Goal: Task Accomplishment & Management: Use online tool/utility

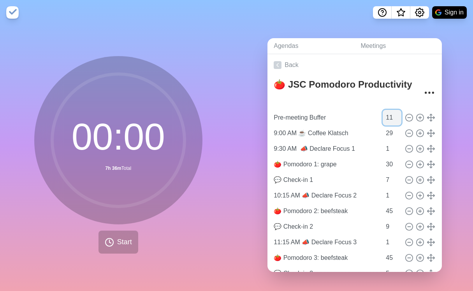
click at [383, 115] on input "11" at bounding box center [392, 118] width 19 height 16
type input "0"
click at [383, 130] on input "29" at bounding box center [392, 133] width 19 height 16
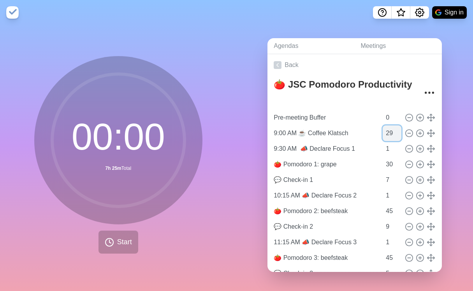
click at [383, 130] on input "29" at bounding box center [392, 133] width 19 height 16
type input "30"
click at [383, 176] on input "7" at bounding box center [392, 180] width 19 height 16
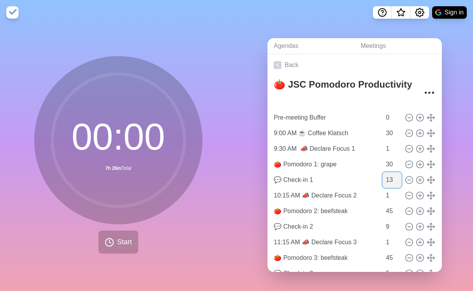
type input "13"
click at [383, 193] on input "1" at bounding box center [392, 196] width 19 height 16
type input "2"
click at [387, 141] on input "2" at bounding box center [392, 149] width 19 height 16
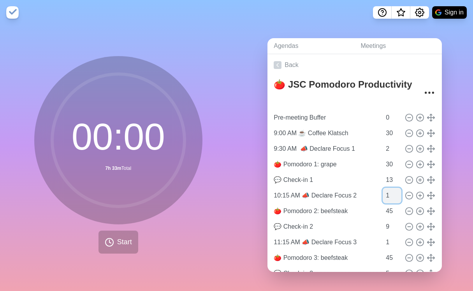
click at [383, 193] on input "1" at bounding box center [392, 196] width 19 height 16
click at [445, 188] on div "Agendas Meetings Back 🍅 JSC Pomodoro Productivity Pre-meeting Buffer 0 9:00 AM …" at bounding box center [355, 158] width 237 height 266
click at [457, 160] on div "Agendas Meetings Back 🍅 JSC Pomodoro Productivity Pre-meeting Buffer 0 9:00 AM …" at bounding box center [355, 158] width 237 height 266
click at [383, 159] on input "30" at bounding box center [392, 164] width 19 height 16
click at [383, 190] on input "1" at bounding box center [392, 196] width 19 height 16
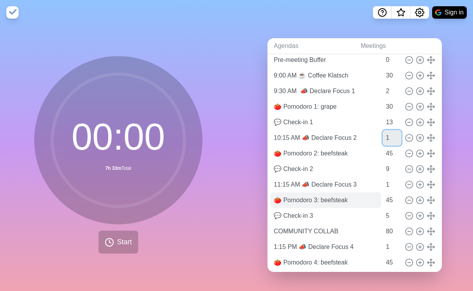
scroll to position [58, 0]
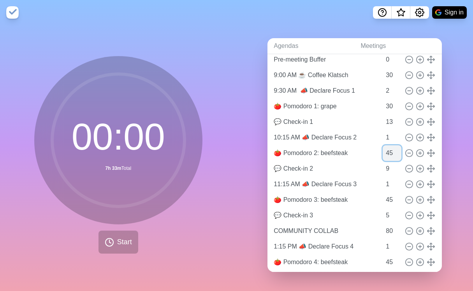
click at [383, 151] on input "45" at bounding box center [392, 153] width 19 height 16
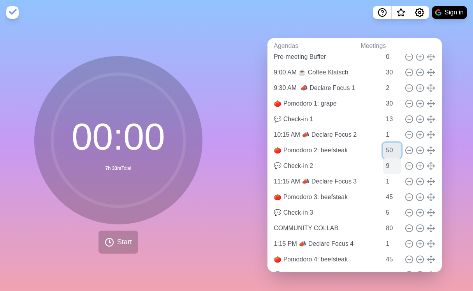
type input "50"
click at [383, 162] on input "9" at bounding box center [392, 166] width 19 height 16
click at [383, 177] on input "1" at bounding box center [392, 182] width 19 height 16
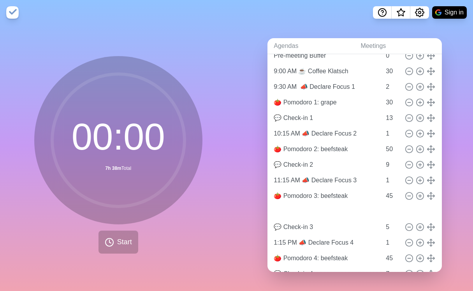
type input "COMMUNITY COLLAB"
type input "80"
type input "💬 Check-in 3"
type input "5"
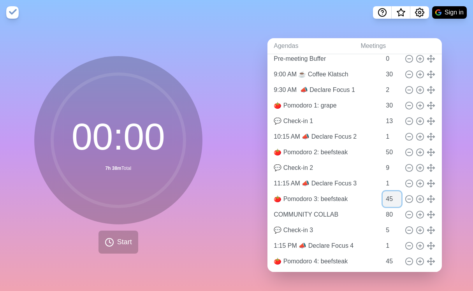
click at [383, 196] on input "45" at bounding box center [392, 199] width 19 height 16
type input "50"
click at [383, 211] on input "80" at bounding box center [392, 215] width 19 height 16
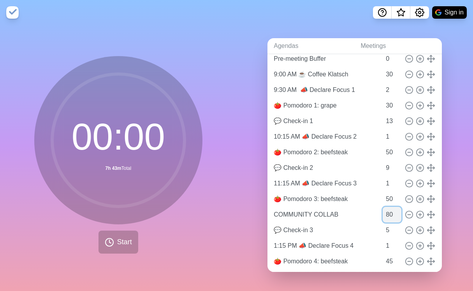
click at [383, 211] on input "80" at bounding box center [392, 215] width 19 height 16
type input "60"
drag, startPoint x: 378, startPoint y: 225, endPoint x: 382, endPoint y: 237, distance: 13.0
click at [383, 225] on input "5" at bounding box center [392, 230] width 19 height 16
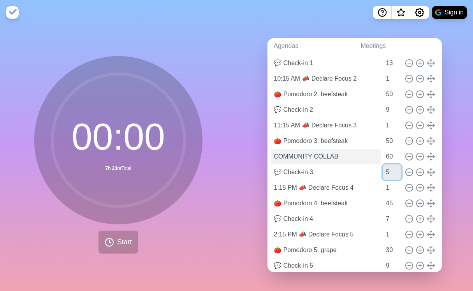
scroll to position [127, 0]
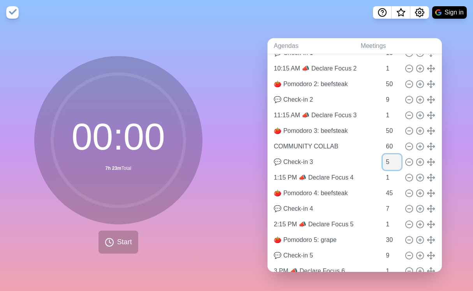
click at [383, 157] on input "5" at bounding box center [392, 162] width 19 height 16
type input "9"
click at [383, 175] on input "1" at bounding box center [392, 178] width 19 height 16
click at [383, 190] on input "45" at bounding box center [392, 193] width 19 height 16
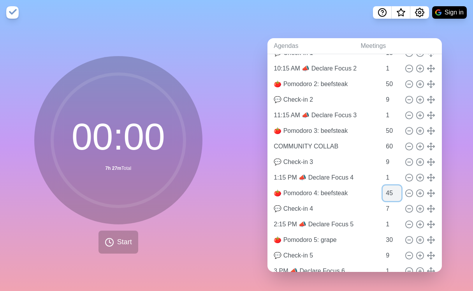
click at [383, 190] on input "45" at bounding box center [392, 193] width 19 height 16
click at [383, 189] on input "45" at bounding box center [392, 193] width 19 height 16
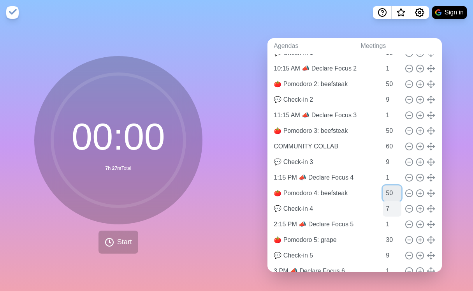
type input "50"
click at [383, 206] on input "7" at bounding box center [392, 209] width 19 height 16
click at [389, 201] on input "8" at bounding box center [392, 209] width 19 height 16
type input "9"
click at [389, 201] on input "9" at bounding box center [392, 209] width 19 height 16
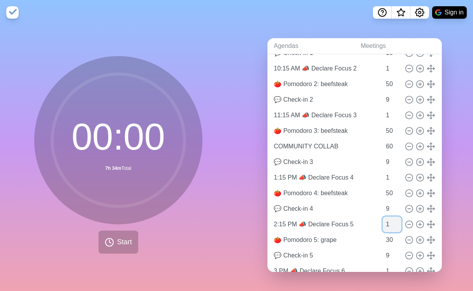
click at [383, 218] on input "1" at bounding box center [392, 224] width 19 height 16
click at [383, 235] on input "30" at bounding box center [392, 240] width 19 height 16
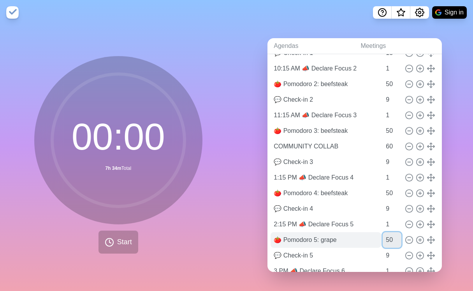
type input "50"
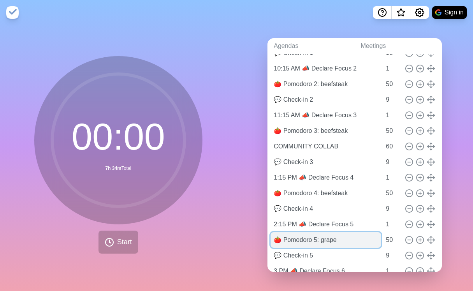
click at [353, 237] on input "🍅 Pomodoro 5: grape" at bounding box center [326, 240] width 111 height 16
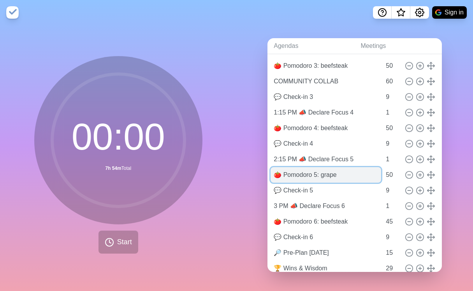
scroll to position [193, 0]
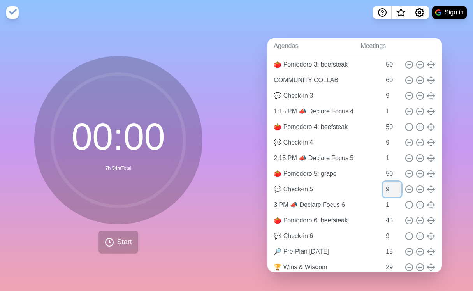
click at [383, 186] on input "9" at bounding box center [392, 189] width 19 height 16
click at [383, 204] on input "1" at bounding box center [392, 205] width 19 height 16
click at [383, 218] on input "45" at bounding box center [392, 221] width 19 height 16
type input "50"
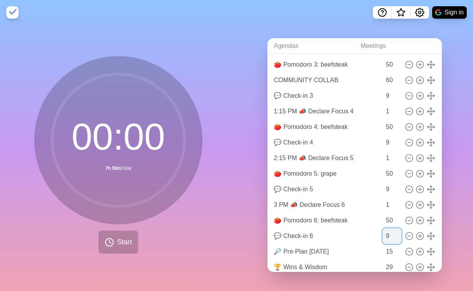
click at [383, 234] on input "9" at bounding box center [392, 236] width 19 height 16
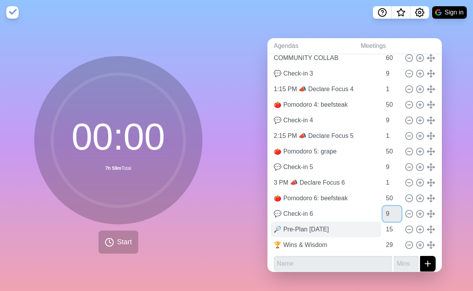
scroll to position [216, 0]
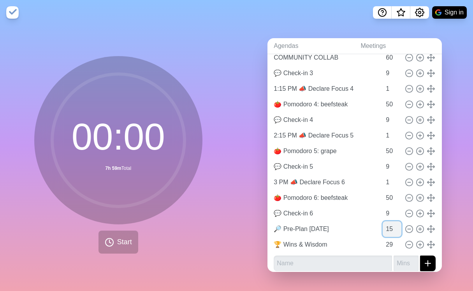
click at [383, 228] on input "15" at bounding box center [392, 229] width 19 height 16
click at [383, 211] on input "9" at bounding box center [392, 214] width 19 height 16
drag, startPoint x: 380, startPoint y: 211, endPoint x: 398, endPoint y: 225, distance: 23.2
click at [383, 211] on input "9" at bounding box center [392, 214] width 19 height 16
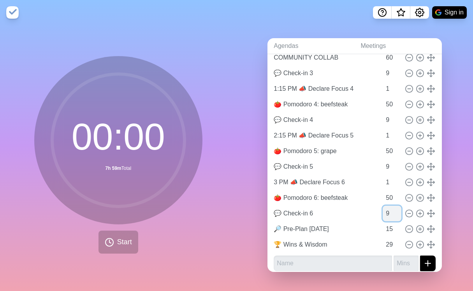
click at [383, 210] on input "9" at bounding box center [392, 214] width 19 height 16
type input "4"
click at [383, 226] on input "15" at bounding box center [392, 229] width 19 height 16
click at [383, 239] on input "29" at bounding box center [392, 245] width 19 height 16
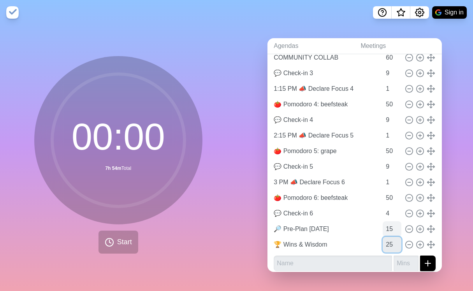
type input "25"
click at [383, 229] on input "15" at bounding box center [392, 229] width 19 height 16
click at [383, 195] on input "50" at bounding box center [392, 198] width 19 height 16
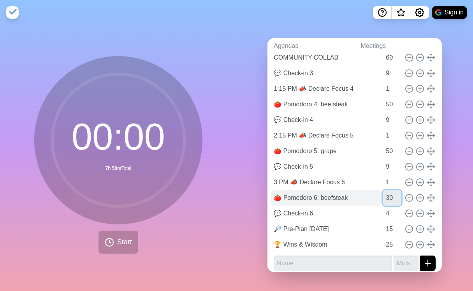
type input "30"
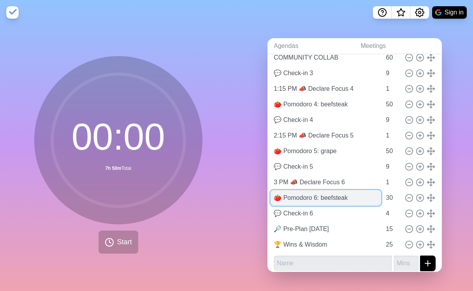
click at [337, 196] on input "🍅 Pomodoro 6: beefsteak" at bounding box center [326, 198] width 111 height 16
type input "🍅 Pomodoro 6: grape"
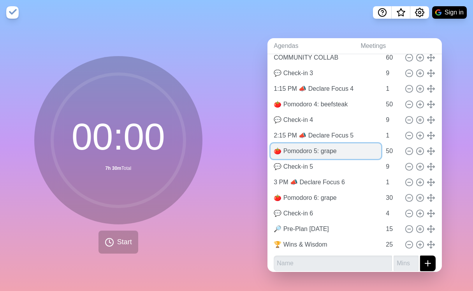
click at [324, 145] on input "🍅 Pomodoro 5: grape" at bounding box center [326, 151] width 111 height 16
type input "🍅 Pomodoro 5: beefsteak"
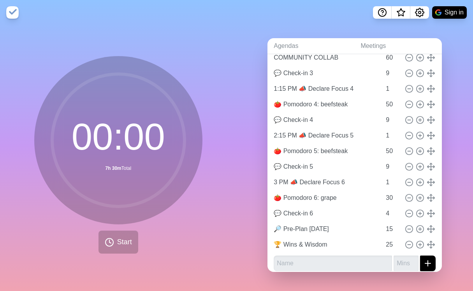
click at [448, 99] on div "Agendas Meetings Back 🍅 JSC Pomodoro Productivity Pre-meeting Buffer 0 9:00 AM …" at bounding box center [355, 158] width 237 height 266
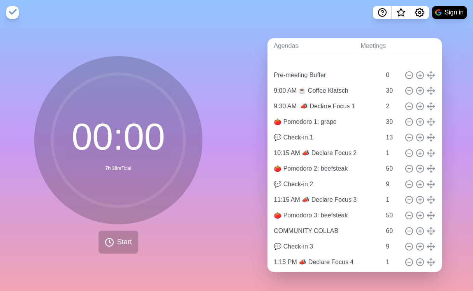
scroll to position [38, 0]
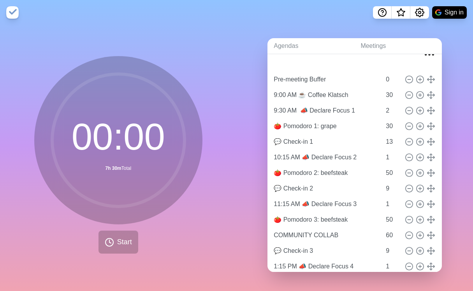
click at [446, 76] on div "Agendas Meetings Back 🍅 JSC Pomodoro Productivity Pre-meeting Buffer 0 9:00 AM …" at bounding box center [355, 158] width 237 height 266
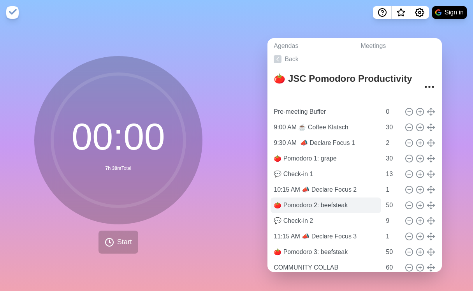
scroll to position [0, 0]
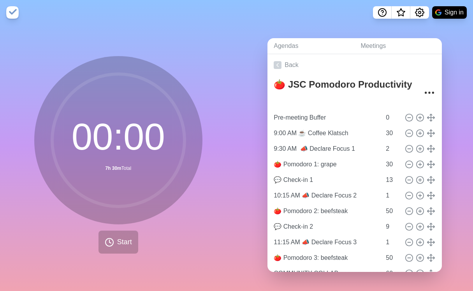
click at [172, 207] on icon at bounding box center [118, 140] width 156 height 156
click at [117, 242] on span "Start" at bounding box center [124, 242] width 15 height 11
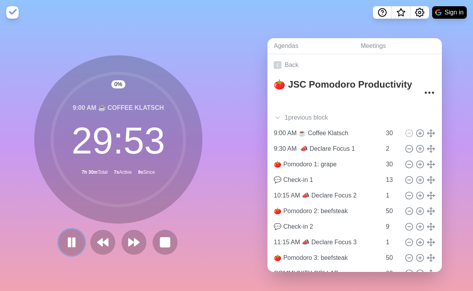
click at [78, 238] on button at bounding box center [71, 242] width 26 height 26
click at [276, 114] on icon at bounding box center [278, 118] width 8 height 8
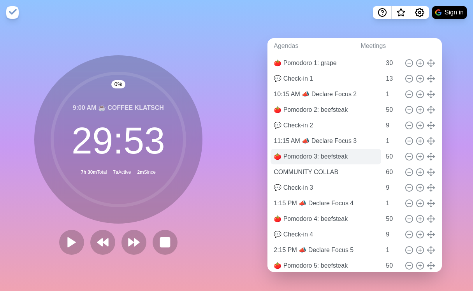
scroll to position [119, 0]
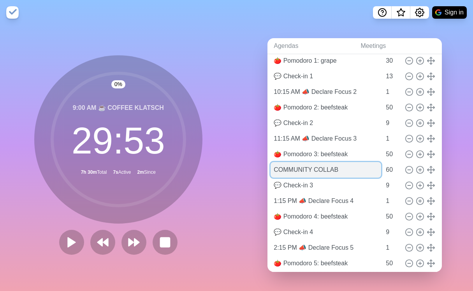
click at [330, 167] on input "COMMUNITY COLLAB" at bounding box center [326, 170] width 111 height 16
type input "12:15 -- MIDDAY BREAK --"
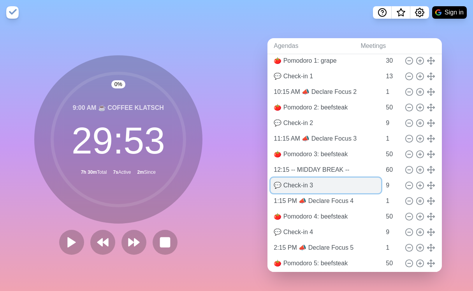
click at [346, 181] on input "💬 Check-in 3" at bounding box center [326, 185] width 111 height 16
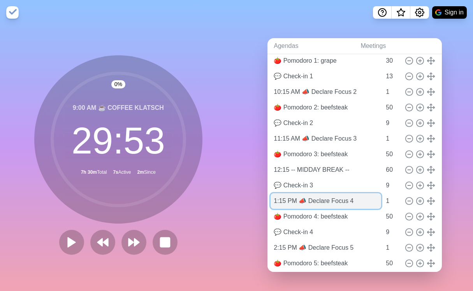
click at [342, 196] on input "1:15 PM 📣 Declare Focus 4" at bounding box center [326, 201] width 111 height 16
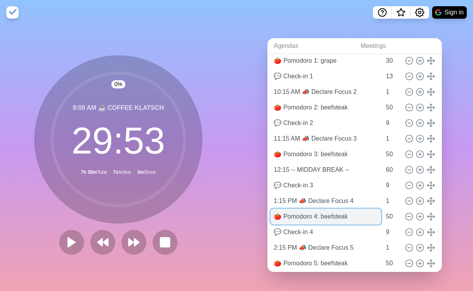
click at [336, 213] on input "🍅 Pomodoro 4: beefsteak" at bounding box center [326, 217] width 111 height 16
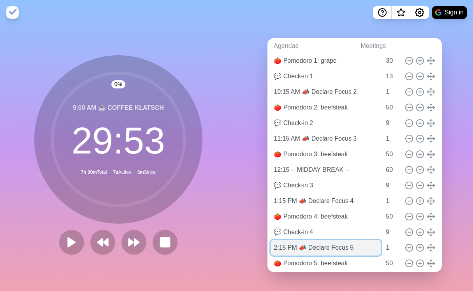
click at [325, 244] on input "2:15 PM 📣 Declare Focus 5" at bounding box center [326, 248] width 111 height 16
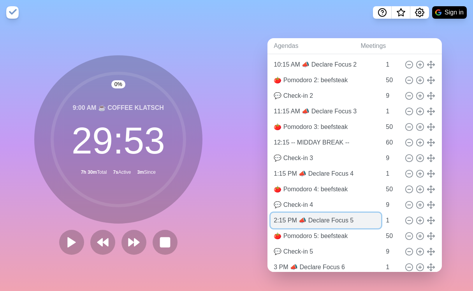
scroll to position [151, 0]
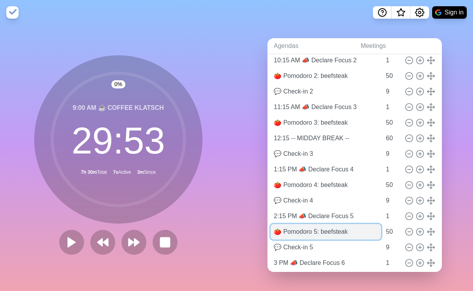
click at [326, 233] on input "🍅 Pomodoro 5: beefsteak" at bounding box center [326, 232] width 111 height 16
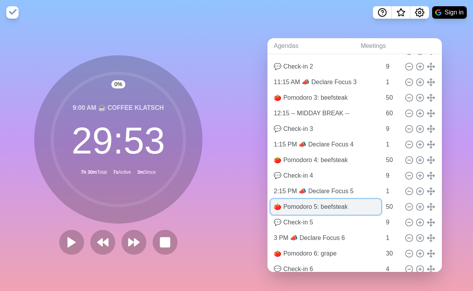
scroll to position [179, 0]
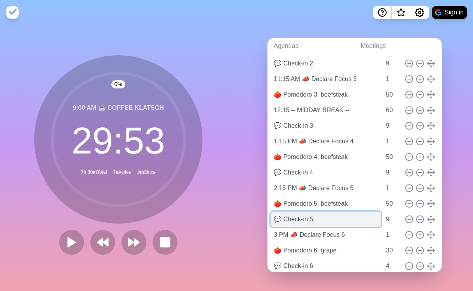
click at [327, 218] on input "💬 Check-in 5" at bounding box center [326, 219] width 111 height 16
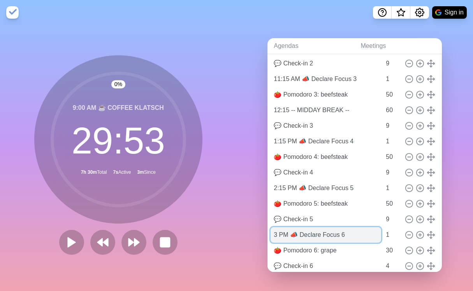
click at [328, 233] on input "3 PM 📣 Declare Focus 6" at bounding box center [326, 235] width 111 height 16
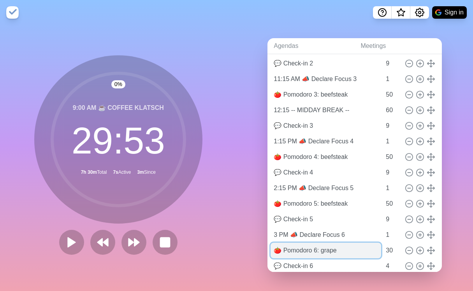
click at [329, 248] on input "🍅 Pomodoro 6: grape" at bounding box center [326, 250] width 111 height 16
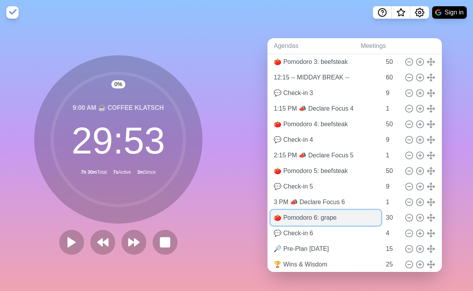
scroll to position [216, 0]
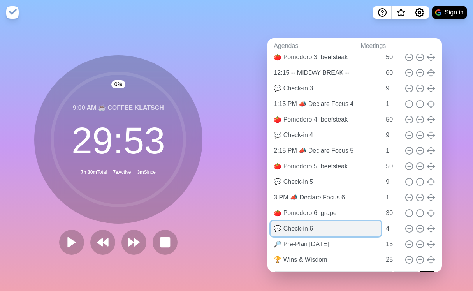
click at [330, 228] on input "💬 Check-in 6" at bounding box center [326, 229] width 111 height 16
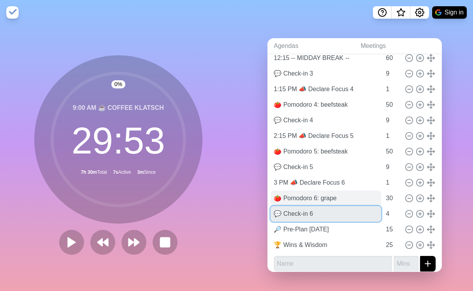
scroll to position [236, 0]
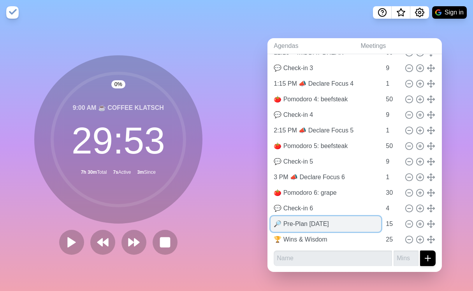
click at [335, 222] on input "🔎 Pre-Plan [DATE]" at bounding box center [326, 224] width 111 height 16
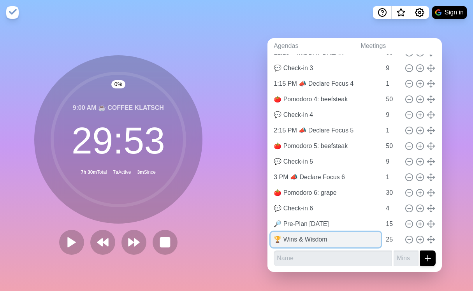
click at [334, 237] on input "🏆 Wins & Wisdom" at bounding box center [326, 240] width 111 height 16
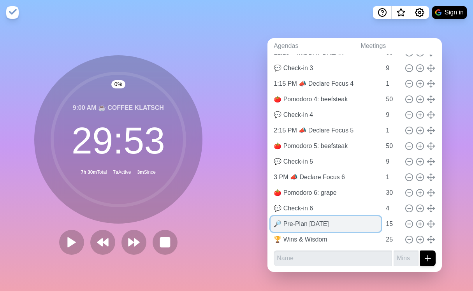
drag, startPoint x: 342, startPoint y: 221, endPoint x: 301, endPoint y: 219, distance: 40.9
click at [340, 221] on input "🔎 Pre-Plan [DATE]" at bounding box center [326, 224] width 111 height 16
click at [272, 220] on input "🔎 Pre-Plan [DATE]" at bounding box center [326, 224] width 111 height 16
click at [346, 220] on input "🥫 Pre-Plan [DATE]" at bounding box center [326, 224] width 111 height 16
click at [278, 219] on input "🥫 Pre-Plan [DATE]" at bounding box center [326, 224] width 111 height 16
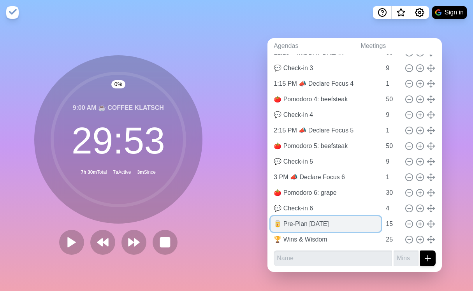
click at [344, 222] on input "🥫 Pre-Plan [DATE]" at bounding box center [326, 224] width 111 height 16
type input "🥫 Pre-Plan [DATE]"
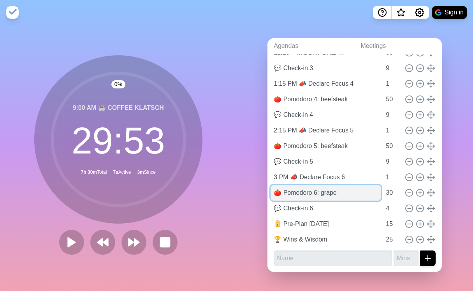
click at [334, 189] on input "🍅 Pomodoro 6: grape" at bounding box center [326, 193] width 111 height 16
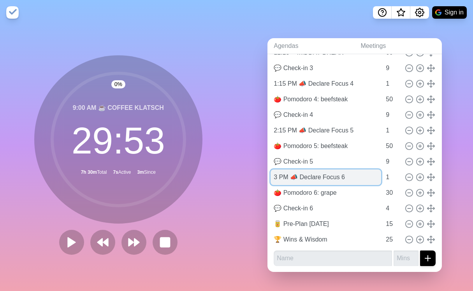
click at [274, 174] on input "3 PM 📣 Declare Focus 6" at bounding box center [326, 177] width 111 height 16
type input "3:15 PM 📣 Declare Focus 6"
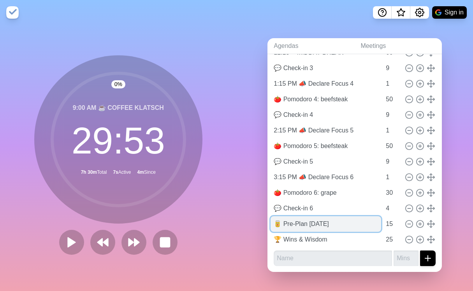
click at [280, 221] on input "🥫 Pre-Plan [DATE]" at bounding box center [326, 224] width 111 height 16
click at [312, 222] on input "🥫 Pre-Plan [DATE]" at bounding box center [326, 224] width 111 height 16
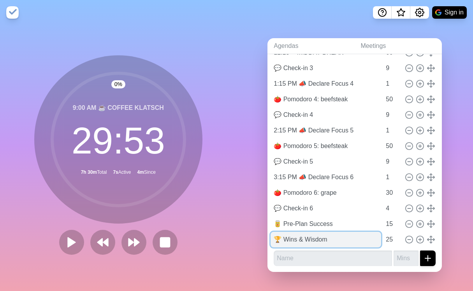
click at [334, 237] on input "🏆 Wins & Wisdom" at bounding box center [326, 240] width 111 height 16
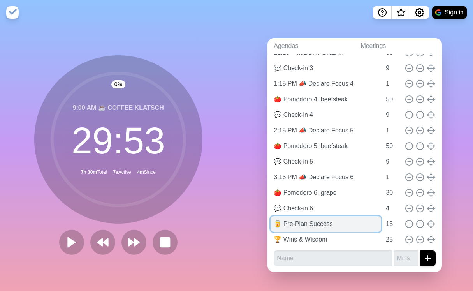
click at [336, 223] on input "🥫 Pre-Plan Success" at bounding box center [326, 224] width 111 height 16
click at [327, 221] on input "🥫 Pre-Plan Success" at bounding box center [326, 224] width 111 height 16
type input "🥫 Pre-Plan Productivity"
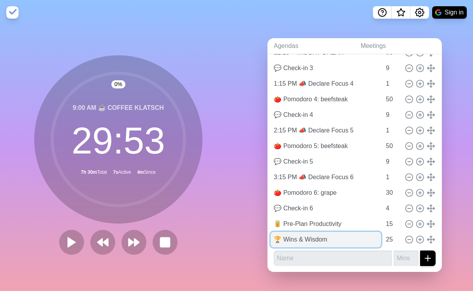
click at [343, 236] on input "🏆 Wins & Wisdom" at bounding box center [326, 240] width 111 height 16
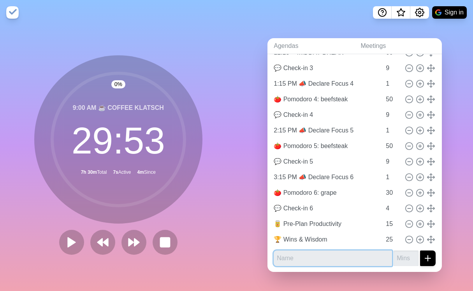
click at [345, 255] on input "text" at bounding box center [333, 258] width 118 height 16
click at [347, 274] on div "Agendas Meetings Back 🍅 JSC Pomodoro Productivity 1 previous block Pre-meeting …" at bounding box center [355, 158] width 237 height 266
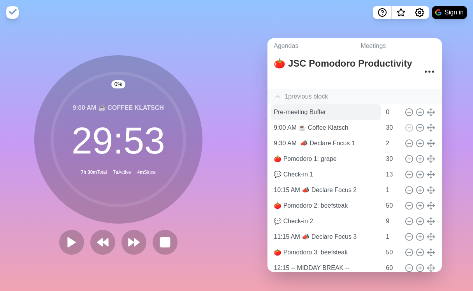
scroll to position [0, 0]
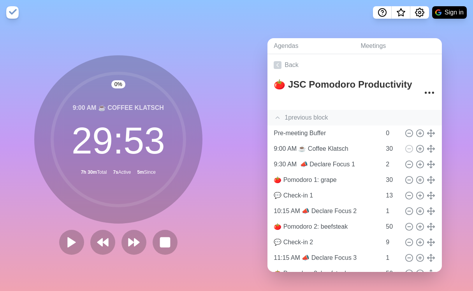
click at [277, 114] on icon at bounding box center [278, 118] width 8 height 8
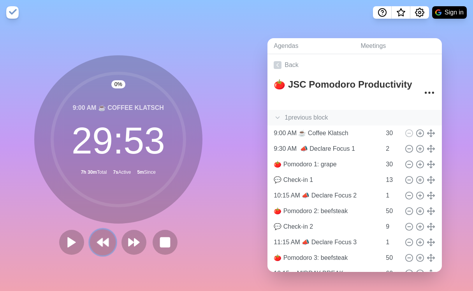
click at [92, 244] on button at bounding box center [103, 242] width 26 height 26
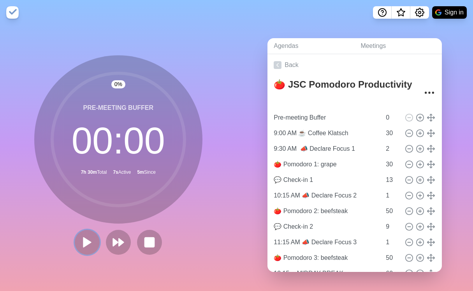
click at [94, 242] on button at bounding box center [87, 242] width 25 height 25
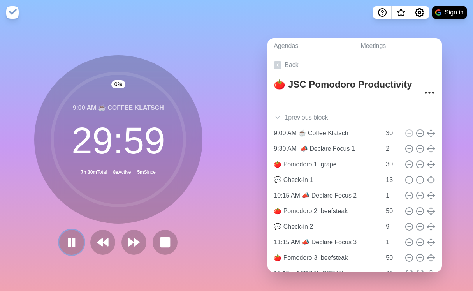
drag, startPoint x: 67, startPoint y: 240, endPoint x: 183, endPoint y: 179, distance: 130.7
click at [69, 240] on rect at bounding box center [70, 242] width 2 height 8
click at [286, 111] on div "1 previous block" at bounding box center [354, 118] width 174 height 16
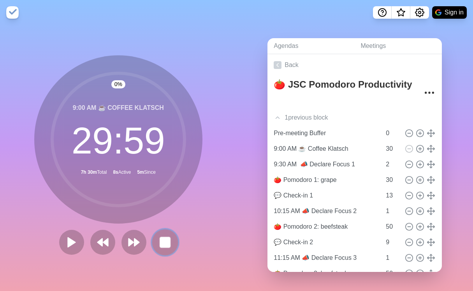
click at [152, 241] on button at bounding box center [165, 242] width 26 height 26
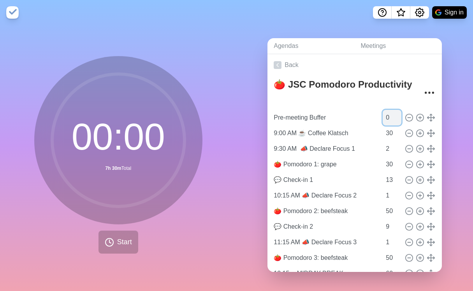
click at [383, 116] on input "0" at bounding box center [392, 118] width 19 height 16
type input "2456"
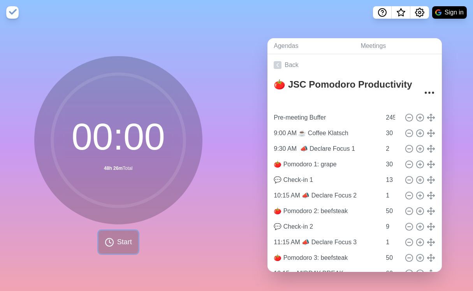
click at [122, 242] on span "Start" at bounding box center [124, 242] width 15 height 11
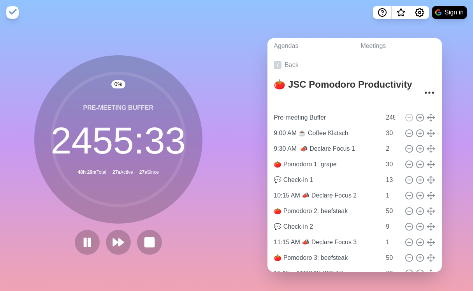
click at [211, 37] on div "0 % Pre-meeting Buffer 2455 : 33 48h 26m Total 27s Active 27s Since" at bounding box center [118, 158] width 237 height 266
click at [194, 29] on div "0 % Pre-meeting Buffer 2455 : 26 48h 26m Total 1m Active 1m Since" at bounding box center [118, 158] width 237 height 266
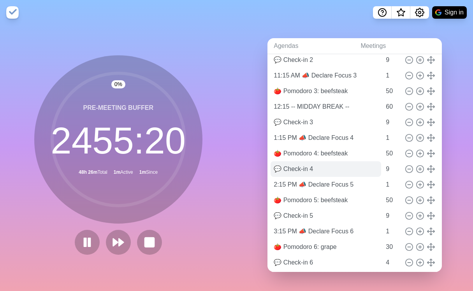
scroll to position [221, 0]
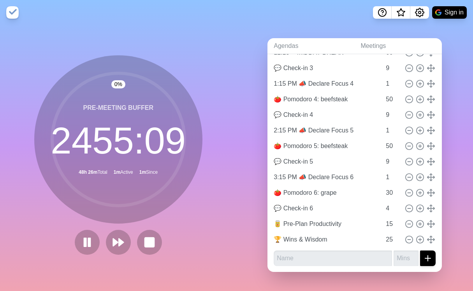
click at [198, 43] on div "0 % Pre-meeting Buffer 2455 : 09 48h 26m Total 1m Active 1m Since" at bounding box center [118, 158] width 237 height 266
click at [214, 75] on div "0 % Pre-meeting Buffer 2454 : 58 48h 26m Total 1m Active 1m Since" at bounding box center [118, 158] width 237 height 266
click at [173, 23] on nav "Sign in" at bounding box center [236, 12] width 473 height 25
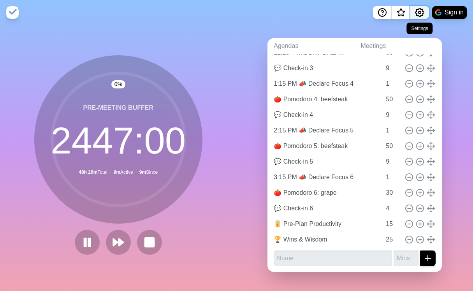
click at [418, 14] on circle "Settings" at bounding box center [419, 12] width 2 height 2
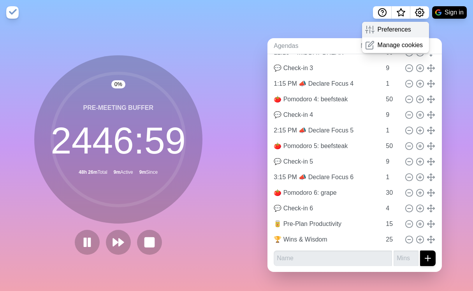
click at [405, 29] on p "Preferences" at bounding box center [394, 29] width 33 height 9
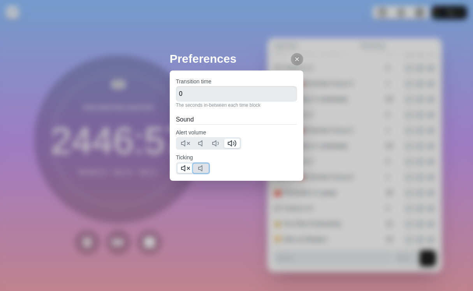
click at [204, 169] on icon at bounding box center [202, 167] width 9 height 9
click at [189, 169] on line at bounding box center [188, 168] width 2 height 2
drag, startPoint x: 293, startPoint y: 58, endPoint x: 268, endPoint y: 41, distance: 29.9
click at [294, 58] on icon at bounding box center [297, 59] width 6 height 6
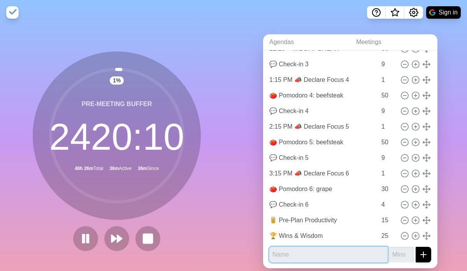
click at [302, 253] on input "text" at bounding box center [328, 254] width 118 height 16
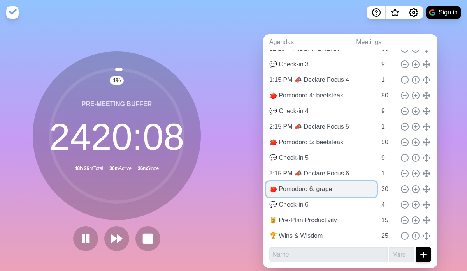
click at [285, 189] on input "🍅 Pomodoro 6: grape" at bounding box center [321, 189] width 111 height 16
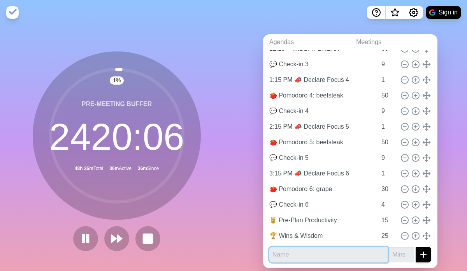
click at [290, 255] on input "text" at bounding box center [328, 254] width 118 height 16
paste input "🍅 Pomodoro 6: grape"
click at [309, 254] on input "🍅 Pomodoro 6: grape" at bounding box center [328, 254] width 118 height 16
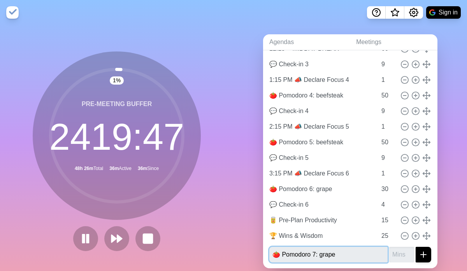
click at [326, 256] on input "🍅 Pomodoro 7: grape" at bounding box center [328, 254] width 118 height 16
type input "🍅 Pomodoro 7: grape"
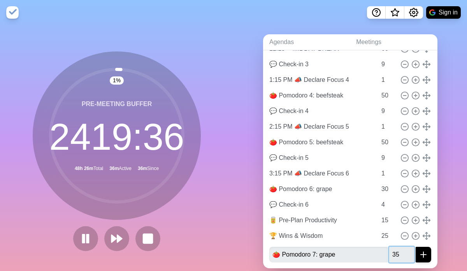
scroll to position [19, 0]
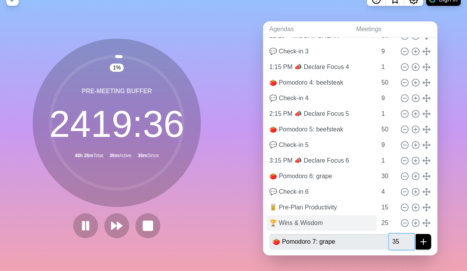
type input "35"
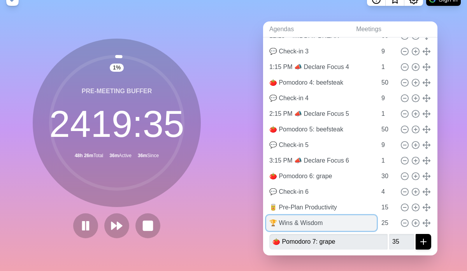
click at [307, 215] on input "🏆 Wins & Wisdom" at bounding box center [321, 223] width 111 height 16
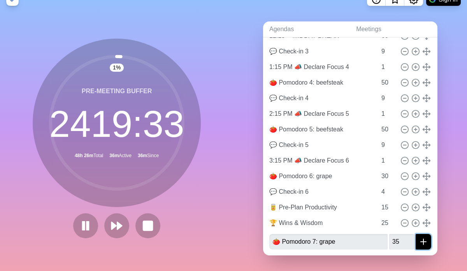
click at [421, 241] on line "submit" at bounding box center [423, 241] width 5 height 0
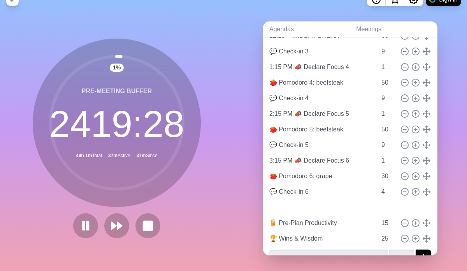
type input "🍅 Pomodoro 7: grape"
type input "35"
type input "🥫 Pre-Plan Productivity"
type input "15"
type input "🏆 Wins & Wisdom"
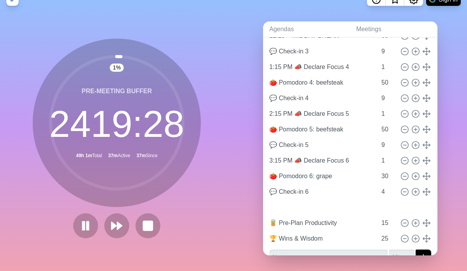
type input "25"
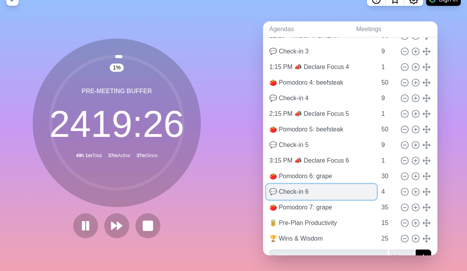
click at [309, 185] on input "💬 Check-in 6" at bounding box center [321, 192] width 111 height 16
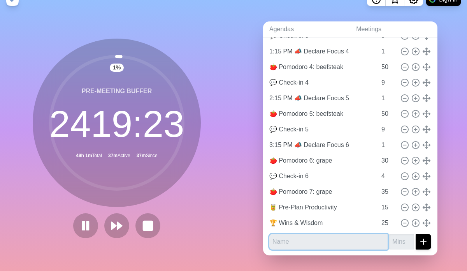
click at [301, 237] on input "text" at bounding box center [328, 242] width 118 height 16
paste input "💬 Check-in 6"
click at [329, 237] on input "💬 Check-in 6" at bounding box center [328, 242] width 118 height 16
type input "💬 Check-in 7"
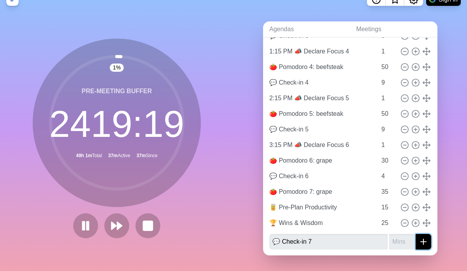
click at [419, 237] on icon "submit" at bounding box center [423, 241] width 9 height 9
type input "9"
click at [416, 234] on button "submit" at bounding box center [424, 242] width 16 height 16
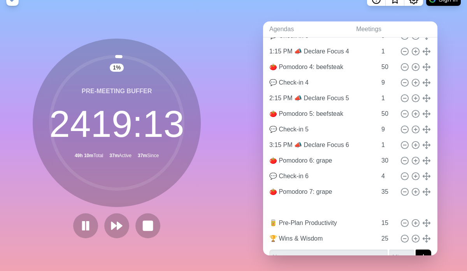
type input "💬 Check-in 7"
type input "9"
type input "🥫 Pre-Plan Productivity"
type input "15"
type input "🏆 Wins & Wisdom"
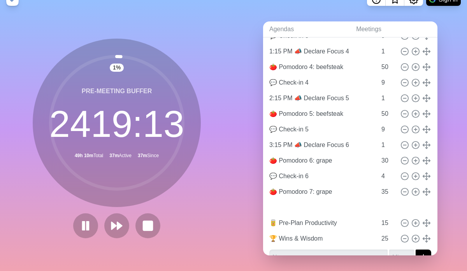
type input "25"
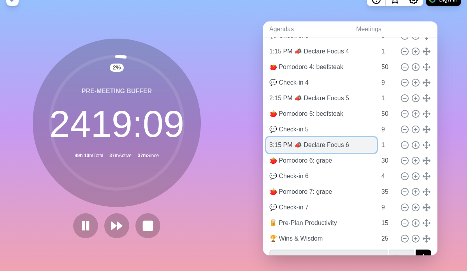
click at [305, 138] on input "3:15 PM 📣 Declare Focus 6" at bounding box center [321, 145] width 111 height 16
click at [305, 137] on input "3:15 PM 📣 Declare Focus 6" at bounding box center [321, 145] width 111 height 16
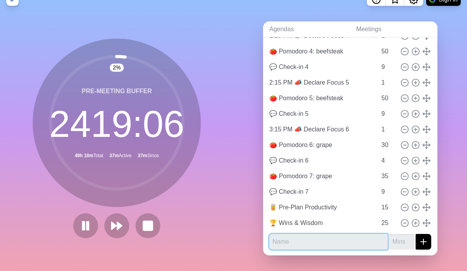
click at [312, 235] on input "text" at bounding box center [328, 242] width 118 height 16
paste input "3:15 PM 📣 Declare Focus 6"
click at [269, 235] on input "3:15 PM 📣 Declare Focus 6" at bounding box center [328, 242] width 118 height 16
type input "4:15 PM 📣 Declare Focus 7"
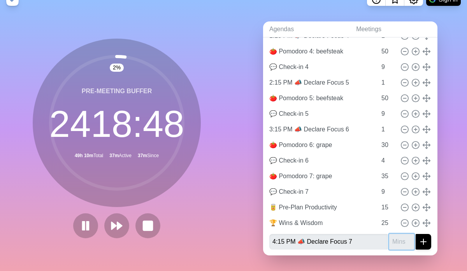
click at [395, 234] on input "number" at bounding box center [401, 242] width 25 height 16
type input "1"
click at [419, 237] on icon "submit" at bounding box center [423, 241] width 9 height 9
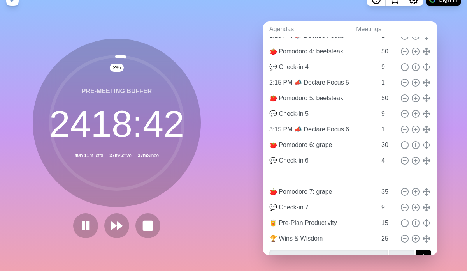
type input "4:15 PM 📣 Declare Focus 7"
type input "1"
type input "🍅 Pomodoro 7: grape"
type input "35"
type input "💬 Check-in 7"
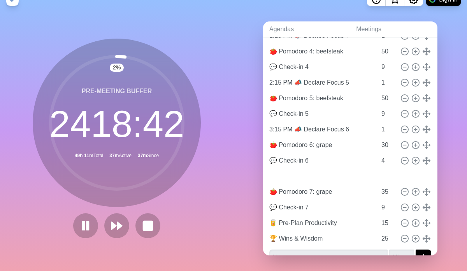
type input "9"
type input "🥫 Pre-Plan Productivity"
type input "15"
type input "🏆 Wins & Wisdom"
type input "25"
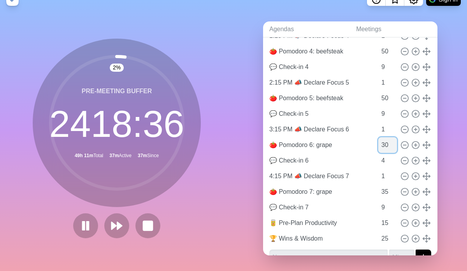
click at [378, 139] on input "30" at bounding box center [387, 145] width 19 height 16
type input "35"
click at [378, 124] on input "1" at bounding box center [387, 129] width 19 height 16
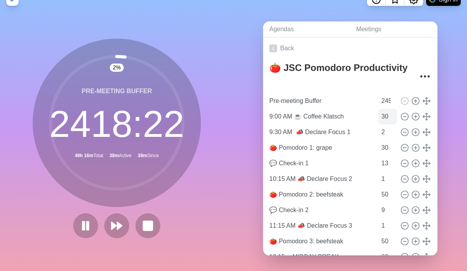
scroll to position [0, 0]
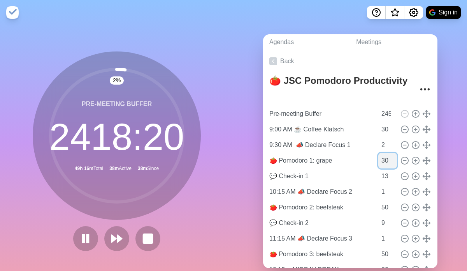
click at [378, 162] on input "30" at bounding box center [387, 161] width 19 height 16
type input "35"
click at [378, 144] on input "2" at bounding box center [387, 145] width 19 height 16
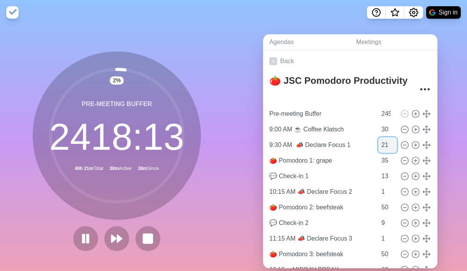
type input "2"
type input "1"
click at [378, 160] on input "35" at bounding box center [387, 161] width 19 height 16
type input "50"
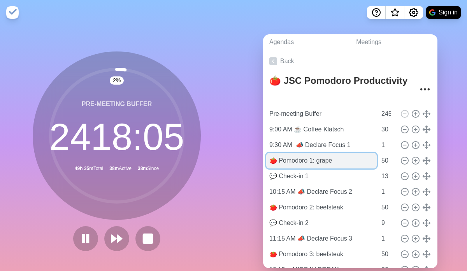
click at [317, 160] on input "🍅 Pomodoro 1: grape" at bounding box center [321, 161] width 111 height 16
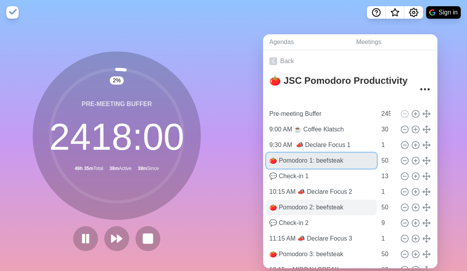
type input "🍅 Pomodoro 1: beefsteak"
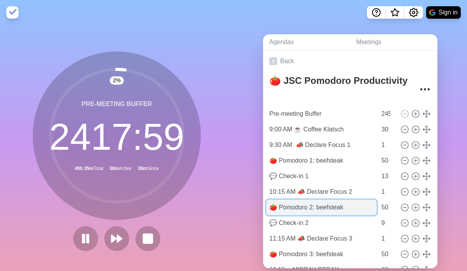
click at [327, 210] on input "🍅 Pomodoro 2: beefsteak" at bounding box center [321, 207] width 111 height 16
